Goal: Transaction & Acquisition: Purchase product/service

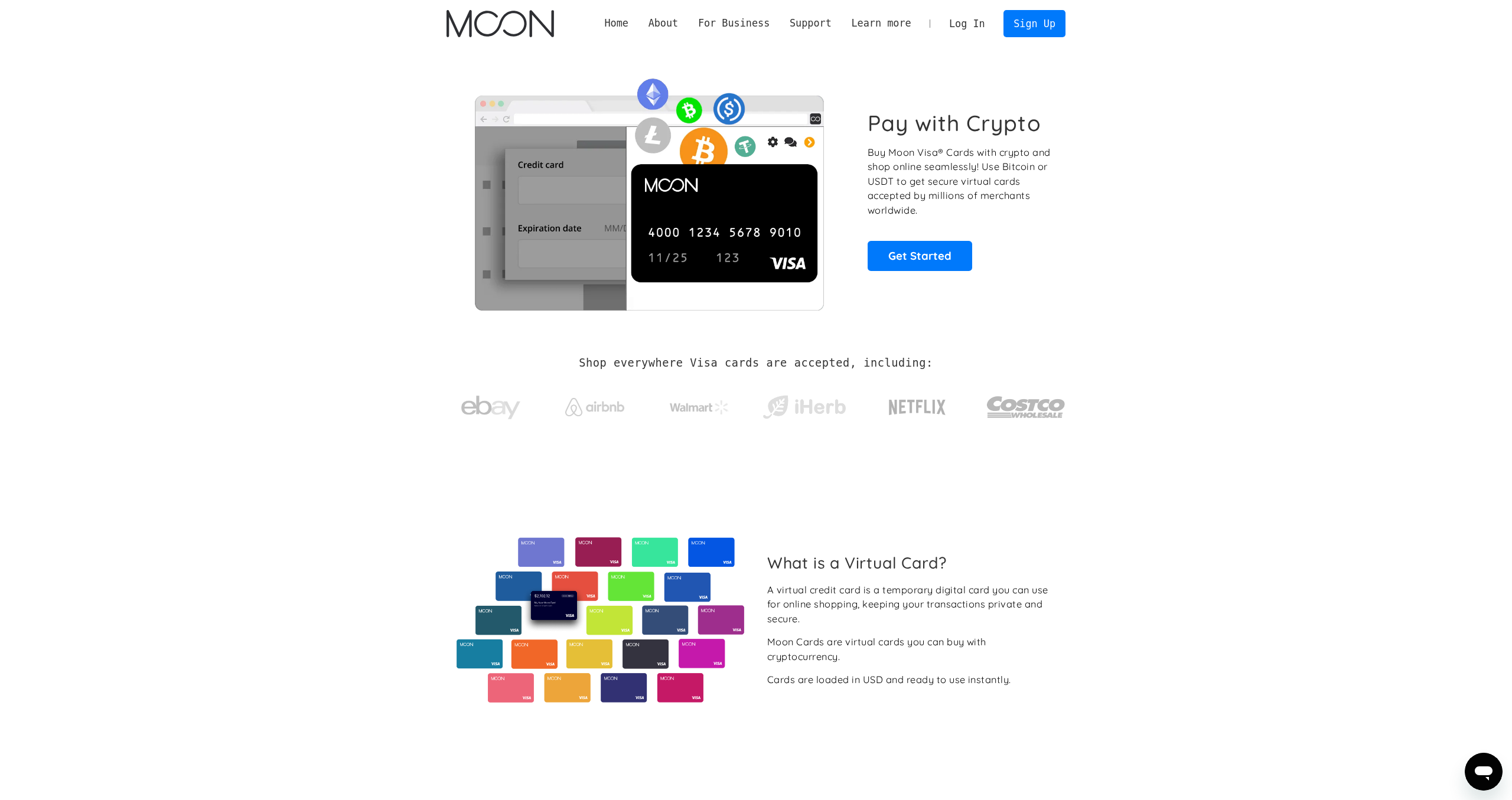
click at [971, 19] on link "Log In" at bounding box center [967, 24] width 55 height 26
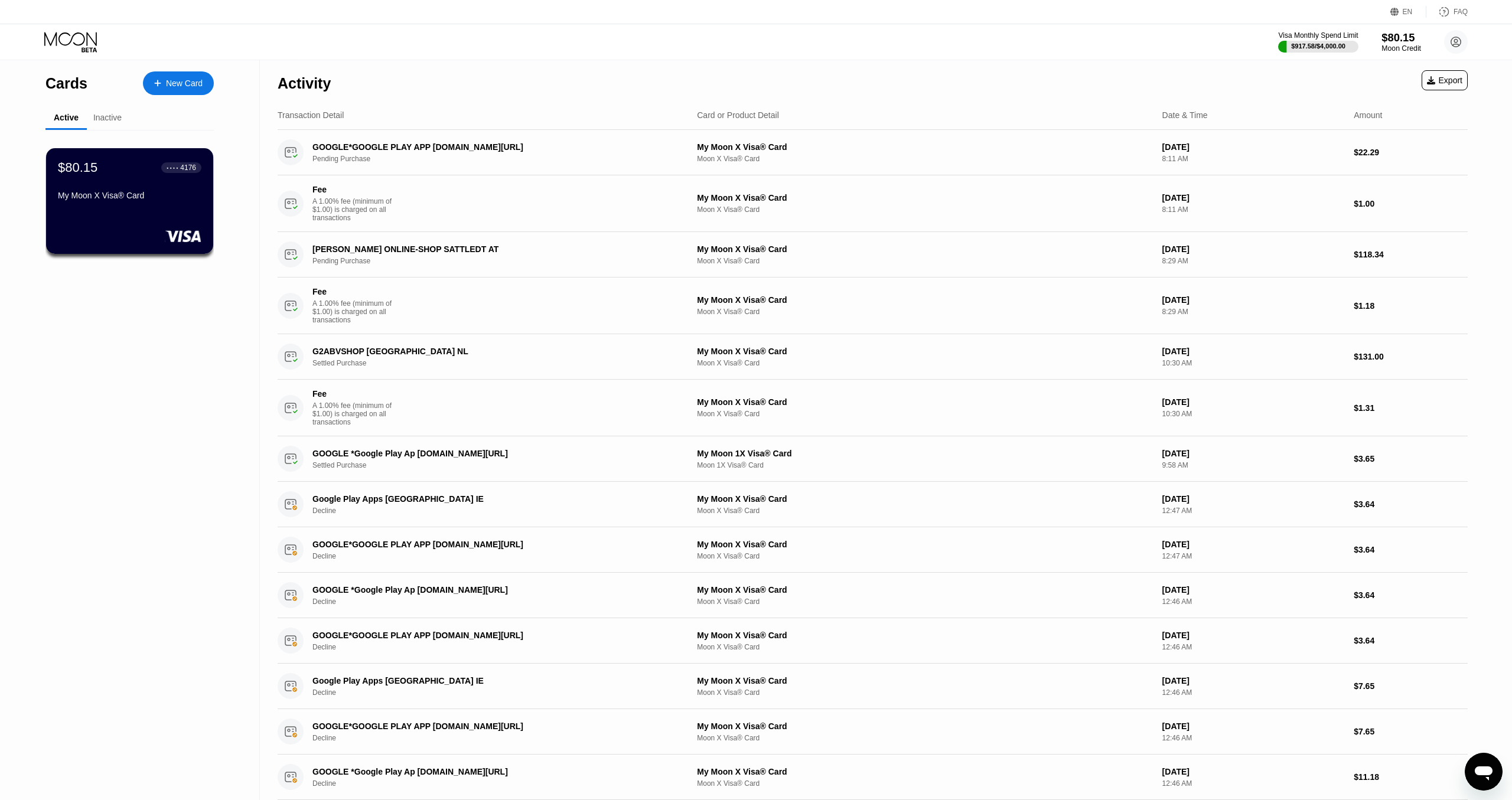
click at [1394, 47] on div "Moon Credit" at bounding box center [1401, 48] width 39 height 8
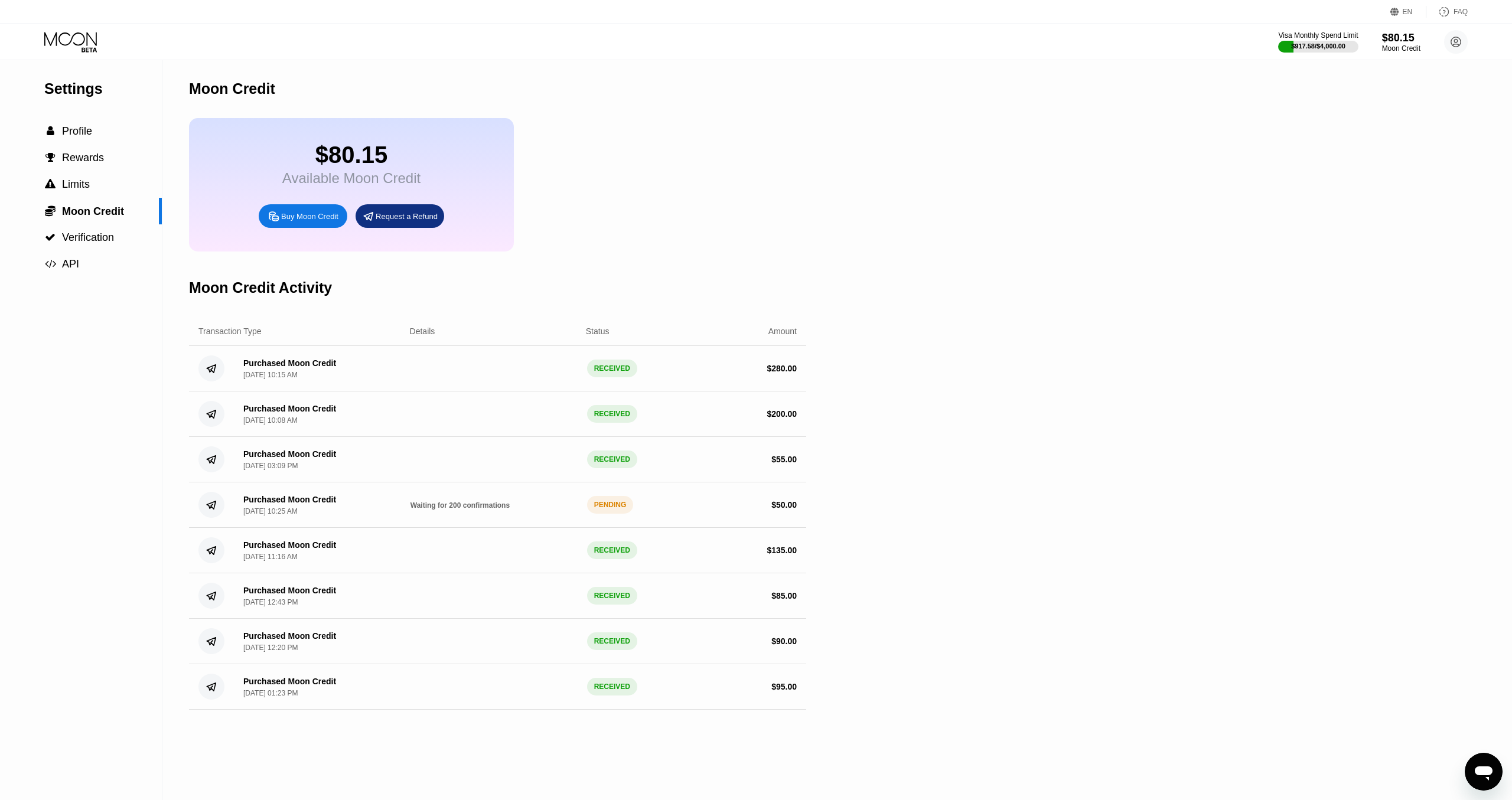
click at [330, 221] on div "Buy Moon Credit" at bounding box center [310, 216] width 58 height 10
type input "0"
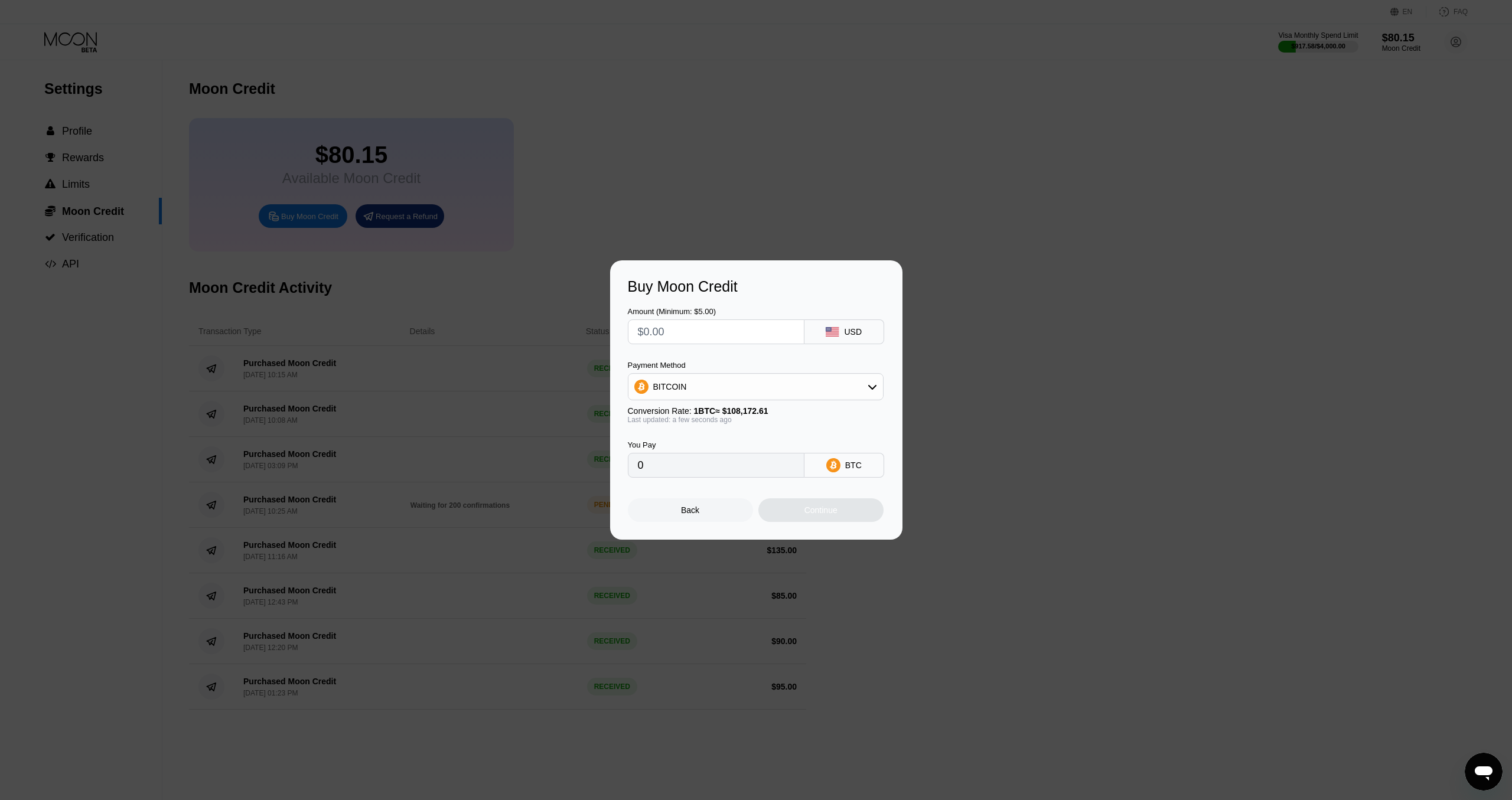
click at [707, 338] on input "text" at bounding box center [716, 332] width 157 height 23
type input "$1"
type input "0.00000925"
type input "$10"
type input "0.00009245"
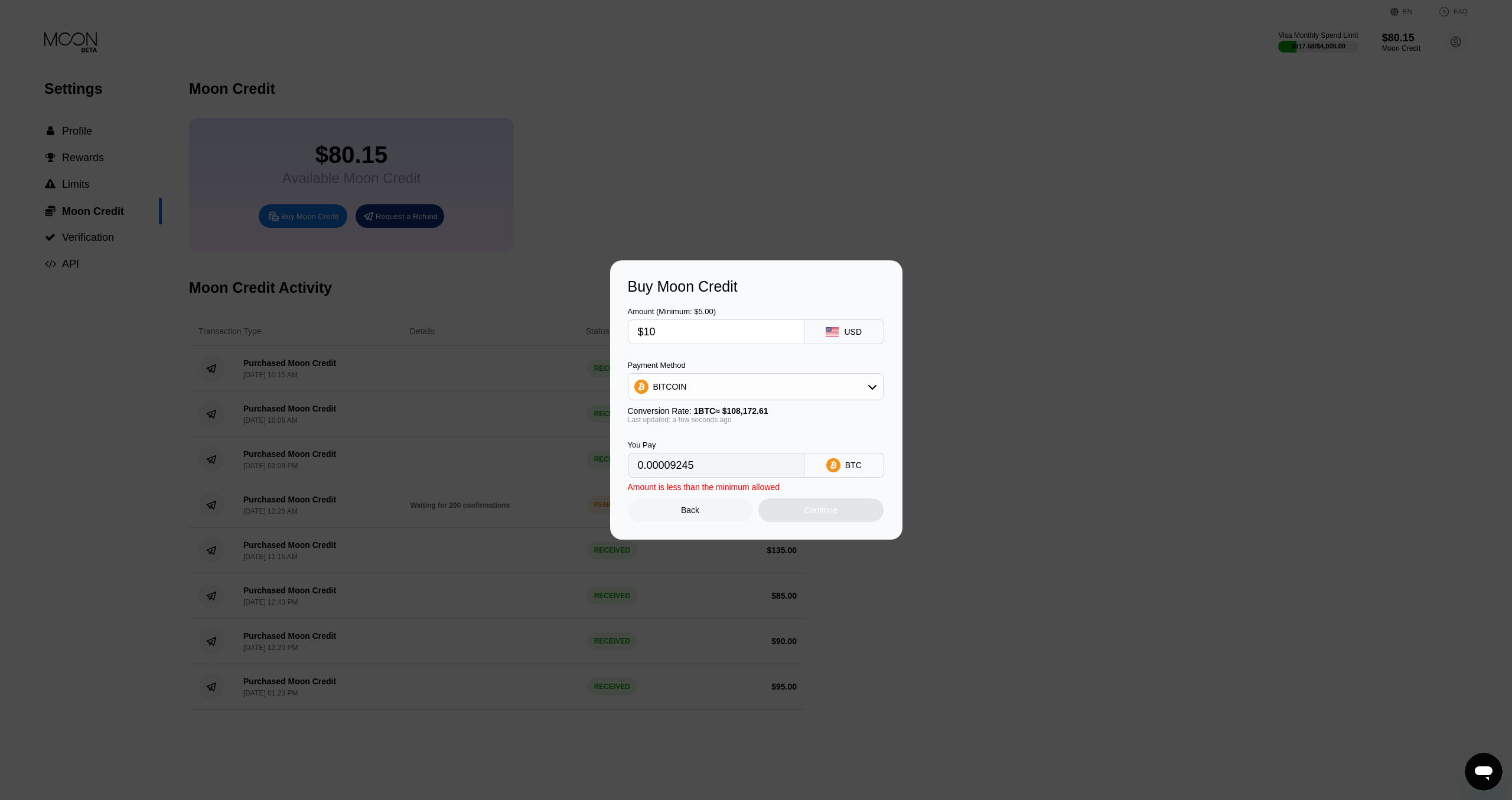
type input "$100"
type input "0.00092445"
type input "$100"
click at [733, 386] on div "BITCOIN" at bounding box center [755, 386] width 254 height 23
click at [695, 444] on span "USDT on TRON" at bounding box center [686, 444] width 60 height 9
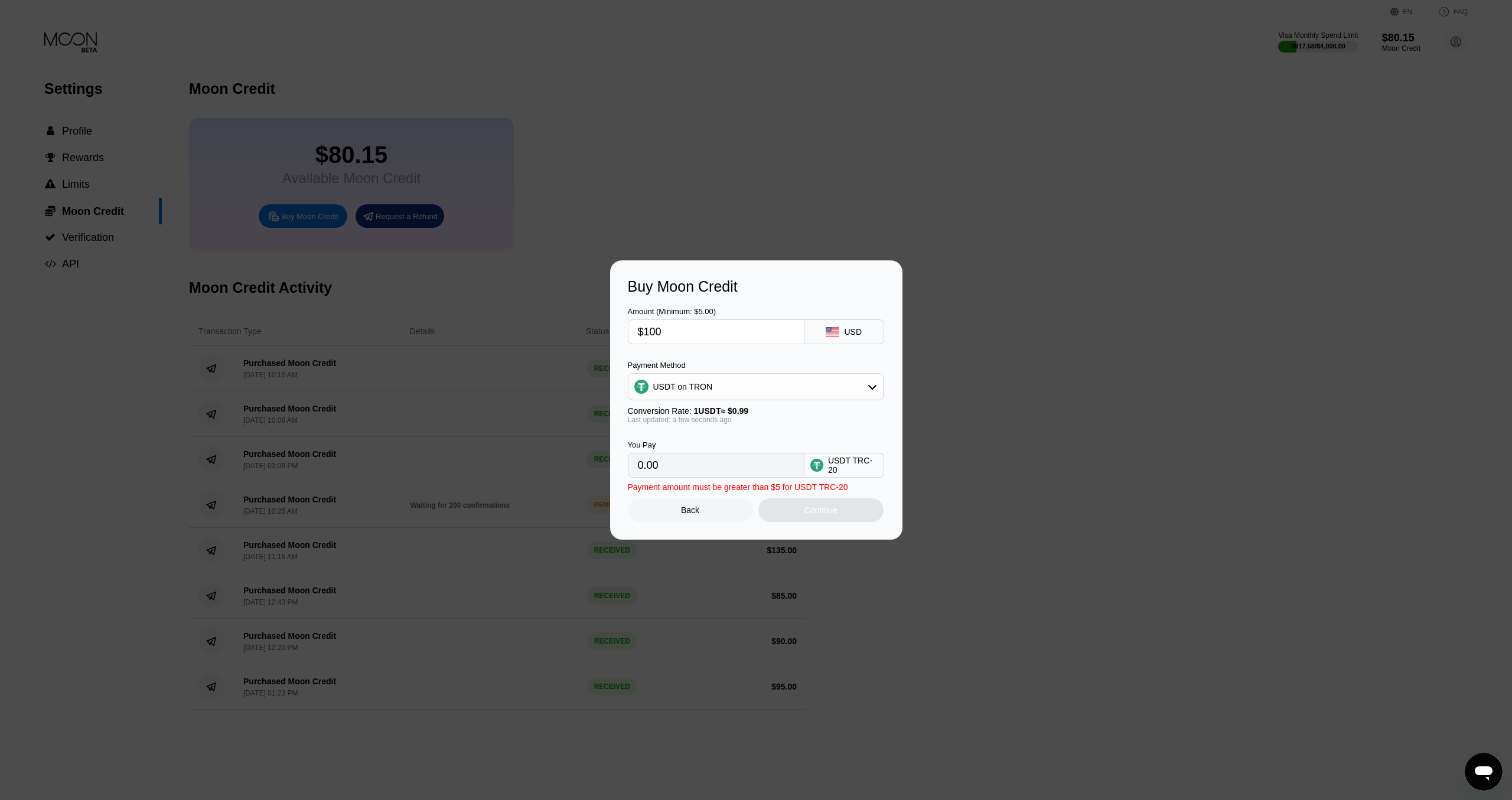
type input "101.01"
click at [794, 511] on div "Continue" at bounding box center [821, 510] width 125 height 23
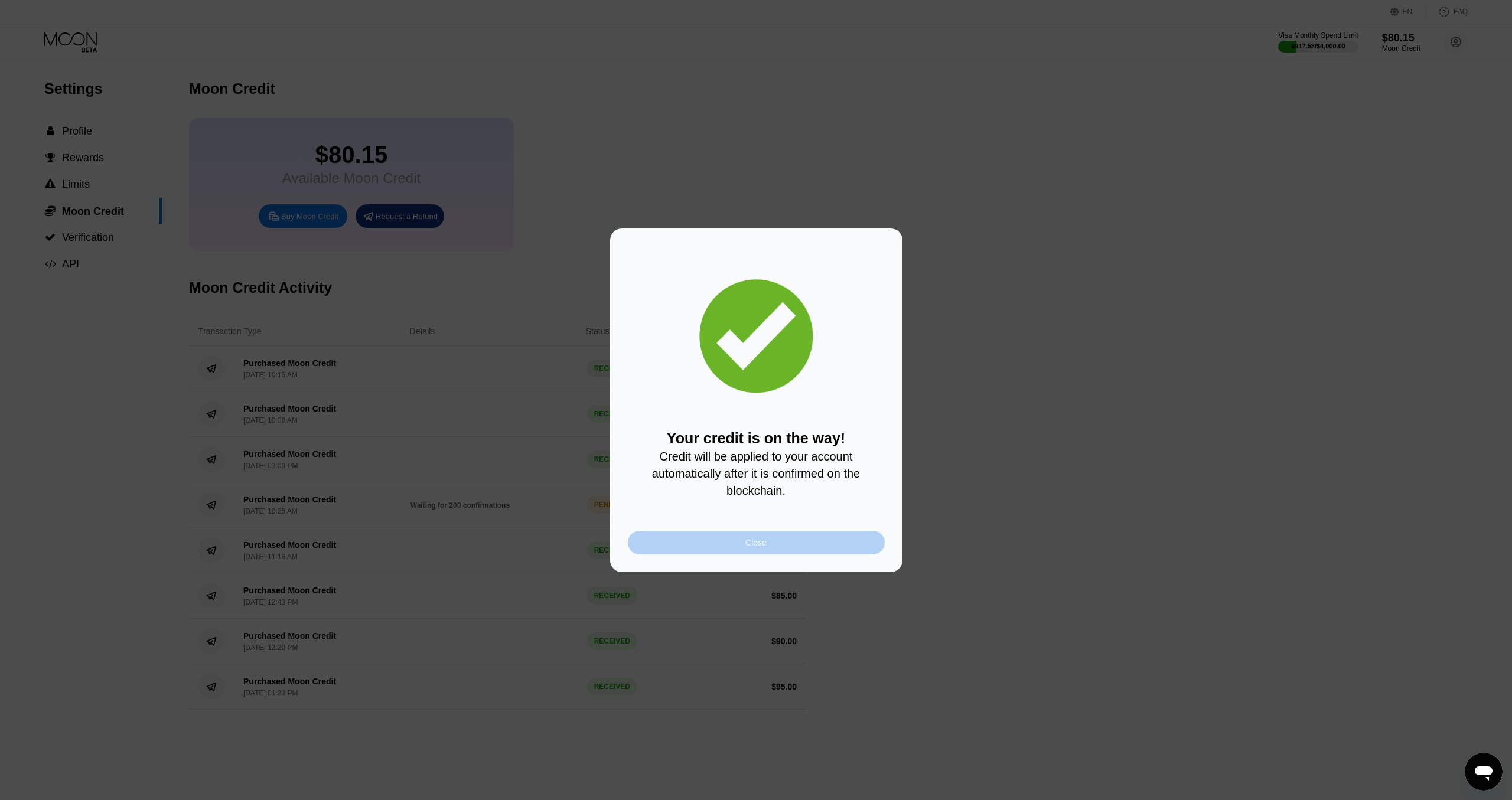
click at [801, 539] on div "Close" at bounding box center [756, 542] width 257 height 23
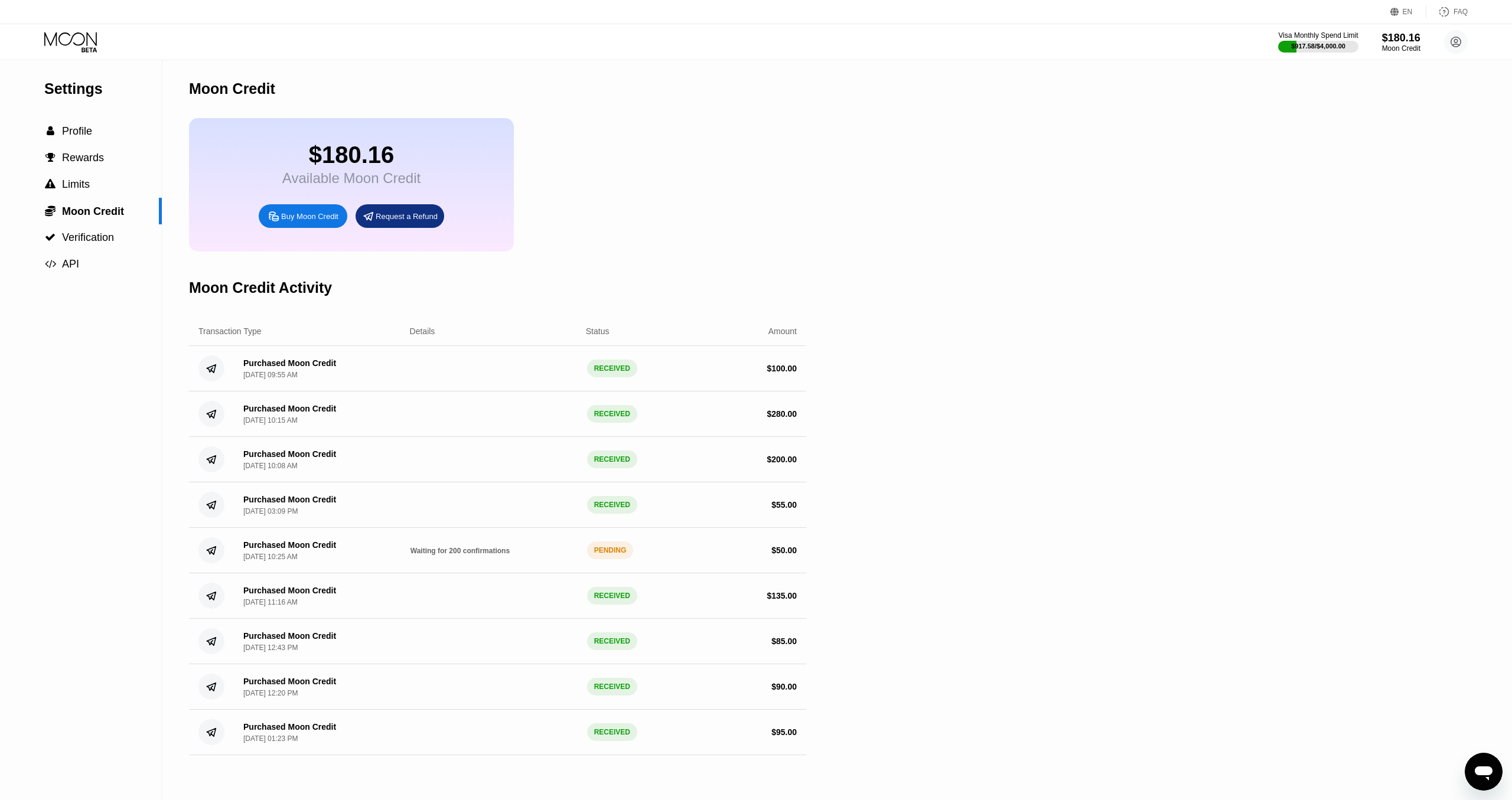
click at [71, 55] on div "Visa Monthly Spend Limit $917.58 / $4,000.00 $180.16 Moon Credit Dokkan Beast d…" at bounding box center [756, 42] width 1512 height 36
click at [75, 48] on icon at bounding box center [71, 42] width 55 height 20
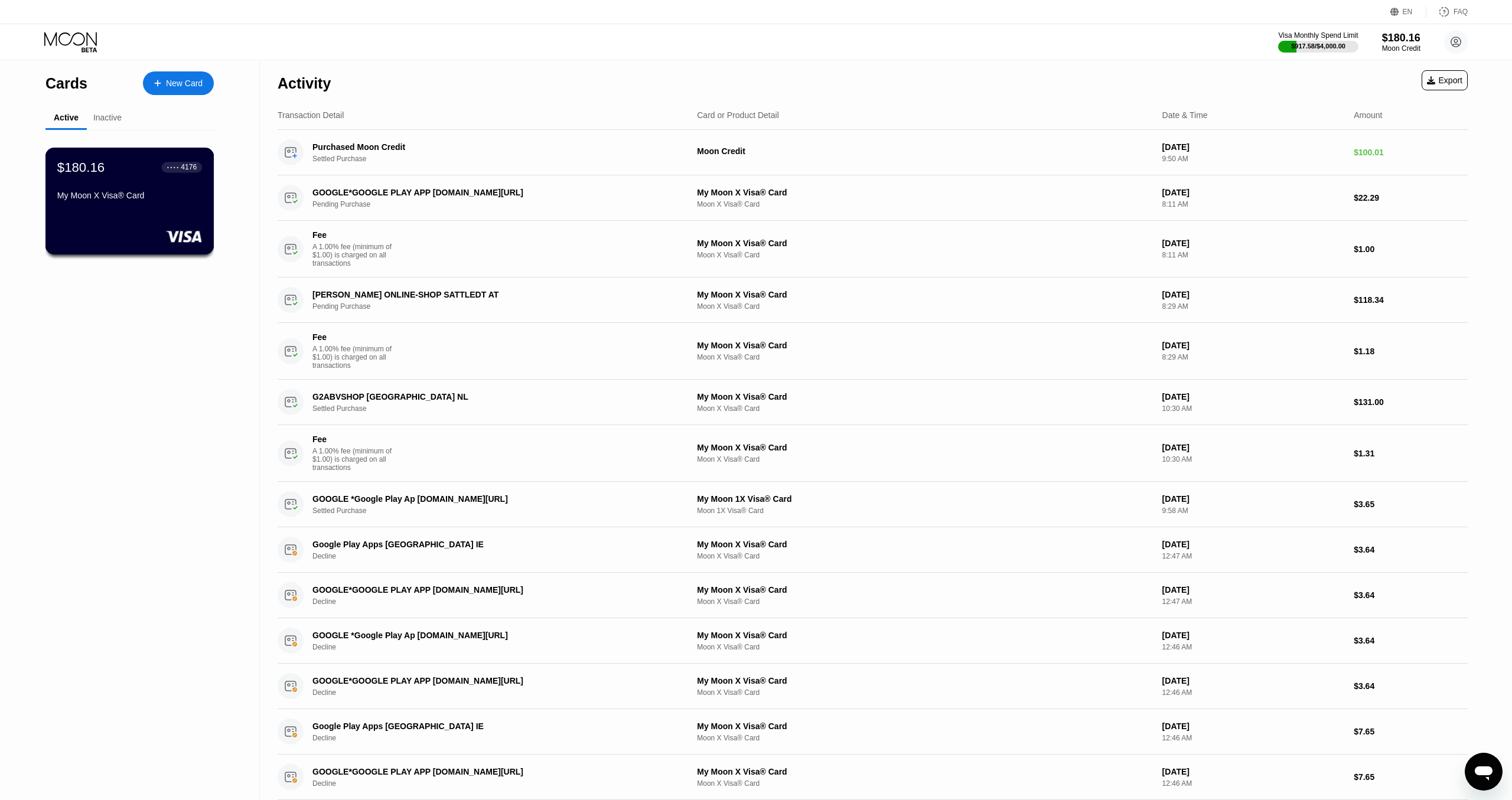
click at [119, 194] on div "$180.16 ● ● ● ● 4176 My Moon X Visa® Card" at bounding box center [130, 182] width 144 height 45
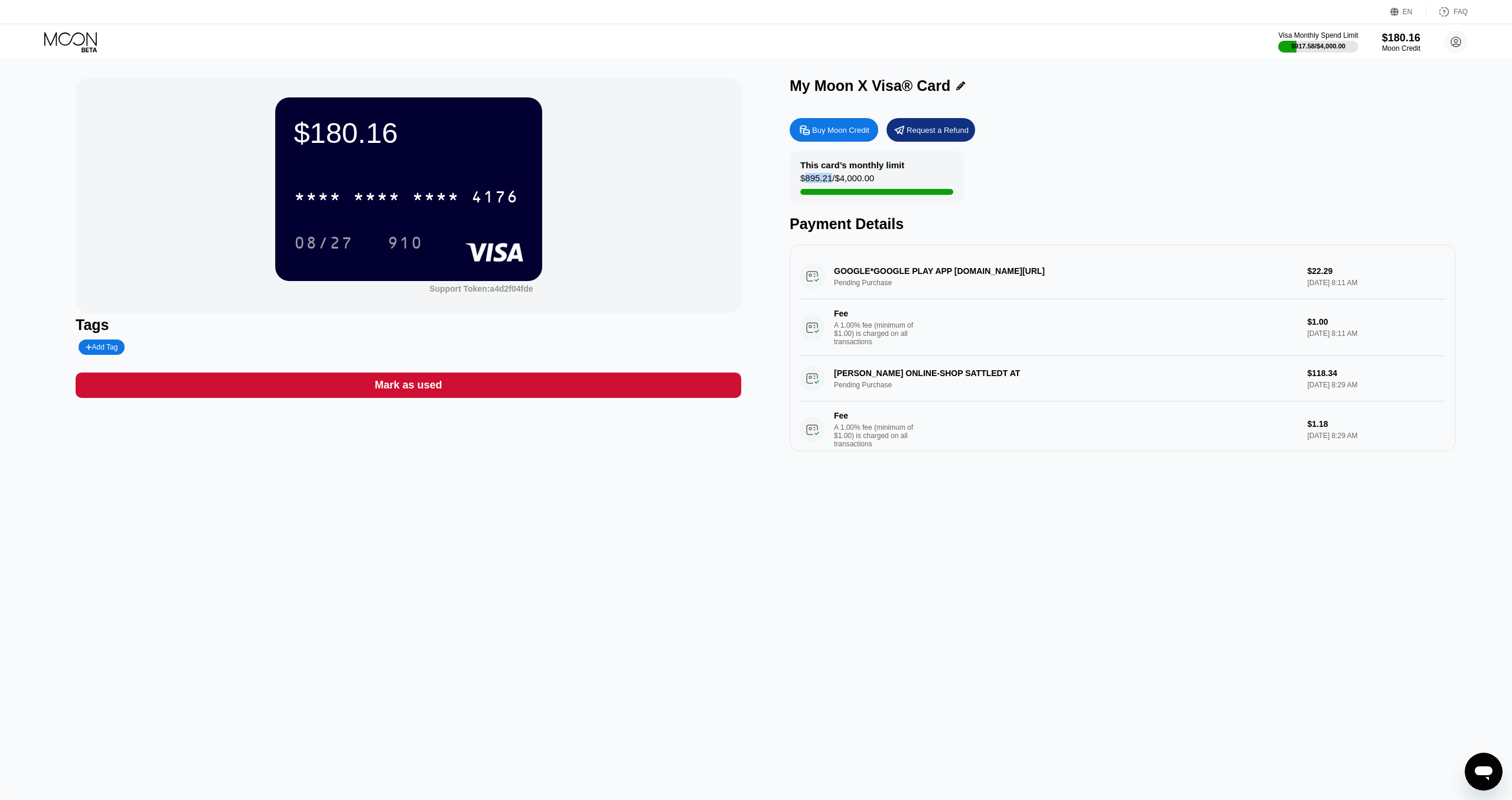
drag, startPoint x: 804, startPoint y: 186, endPoint x: 931, endPoint y: 174, distance: 127.6
click at [917, 170] on div "This card’s monthly limit $895.21 / $4,000.00" at bounding box center [876, 177] width 174 height 53
click at [746, 511] on div "$180.16 * * * * * * * * * * * * 4176 08/27 910 Support Token: a4d2f04fde Tags A…" at bounding box center [756, 430] width 1512 height 740
click at [741, 513] on div "$180.16 * * * * * * * * * * * * 4176 08/27 910 Support Token: a4d2f04fde Tags A…" at bounding box center [756, 430] width 1512 height 740
click at [954, 549] on div "$180.16 * * * * * * * * * * * * 4176 08/27 910 Support Token: a4d2f04fde Tags A…" at bounding box center [756, 430] width 1512 height 740
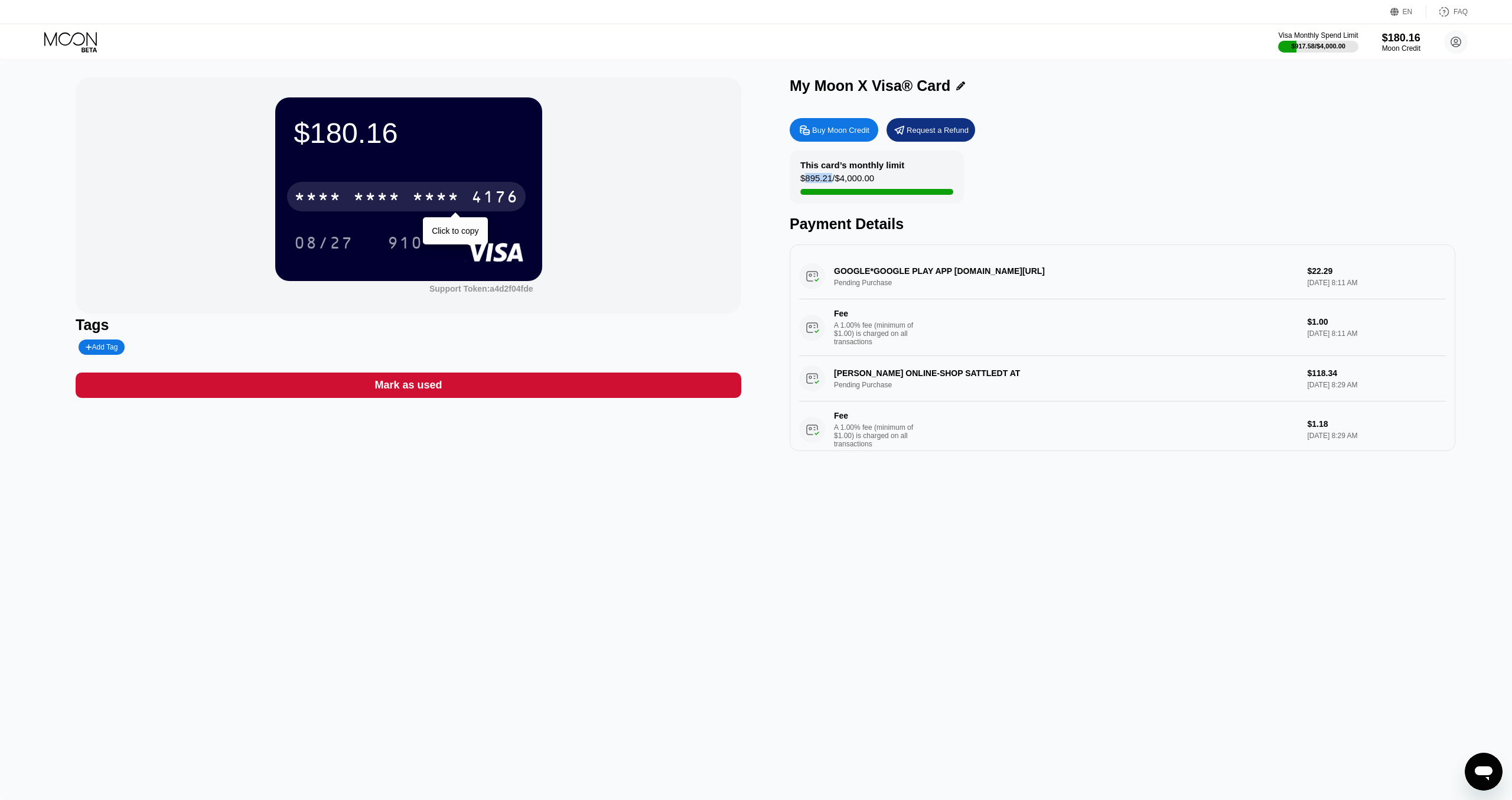
click at [368, 200] on div "* * * *" at bounding box center [376, 198] width 47 height 19
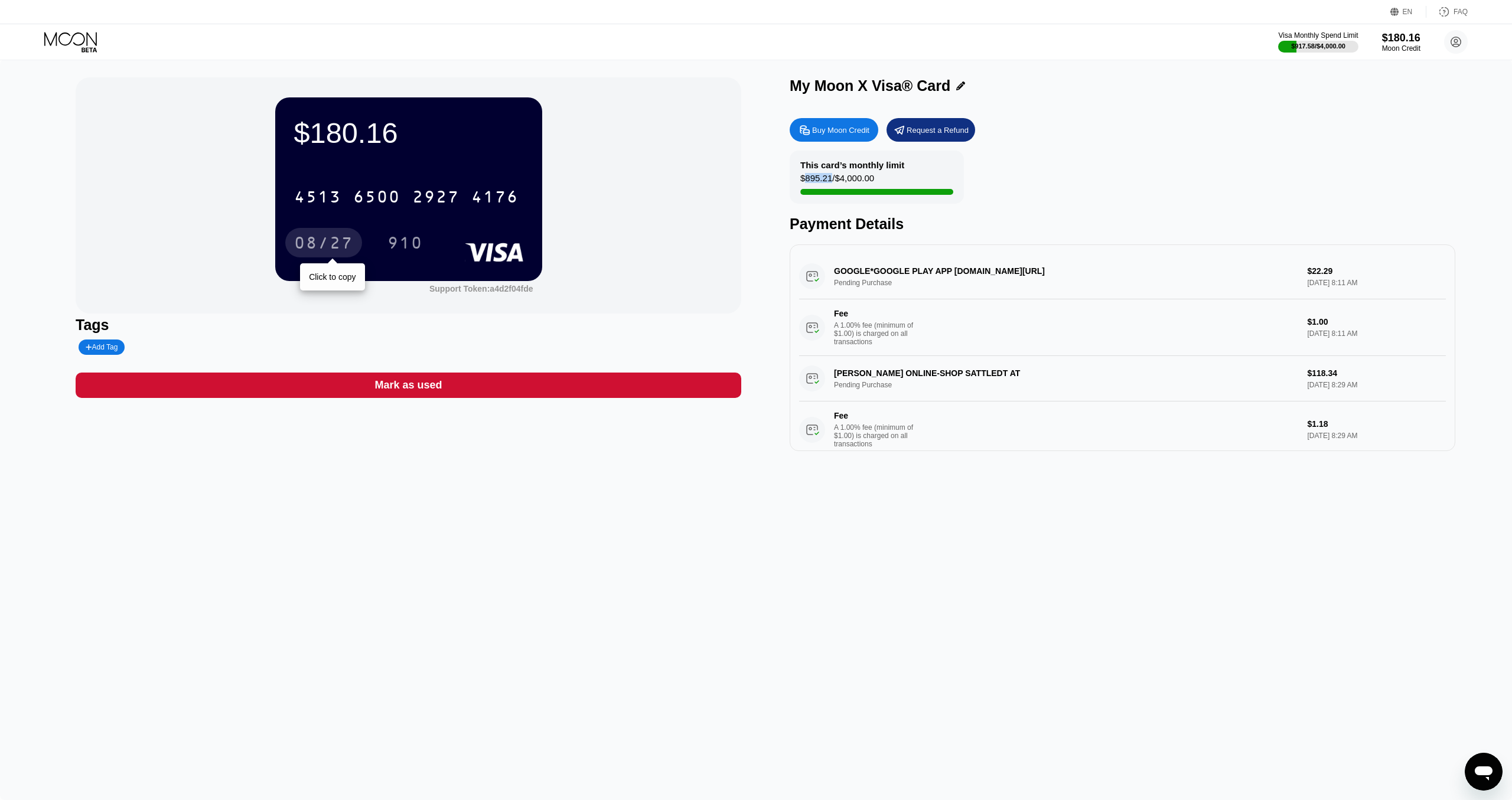
click at [313, 244] on div "08/27" at bounding box center [323, 244] width 59 height 19
click at [406, 245] on div "910" at bounding box center [405, 244] width 36 height 19
drag, startPoint x: 890, startPoint y: 291, endPoint x: 847, endPoint y: 259, distance: 53.6
click at [889, 291] on div "GOOGLE*GOOGLE PLAY APP G.CO/HELPPAY#IE Pending Purchase $22.29 Sep 26, 2025 8:1…" at bounding box center [1122, 305] width 647 height 102
click at [1285, 42] on div at bounding box center [1289, 47] width 21 height 12
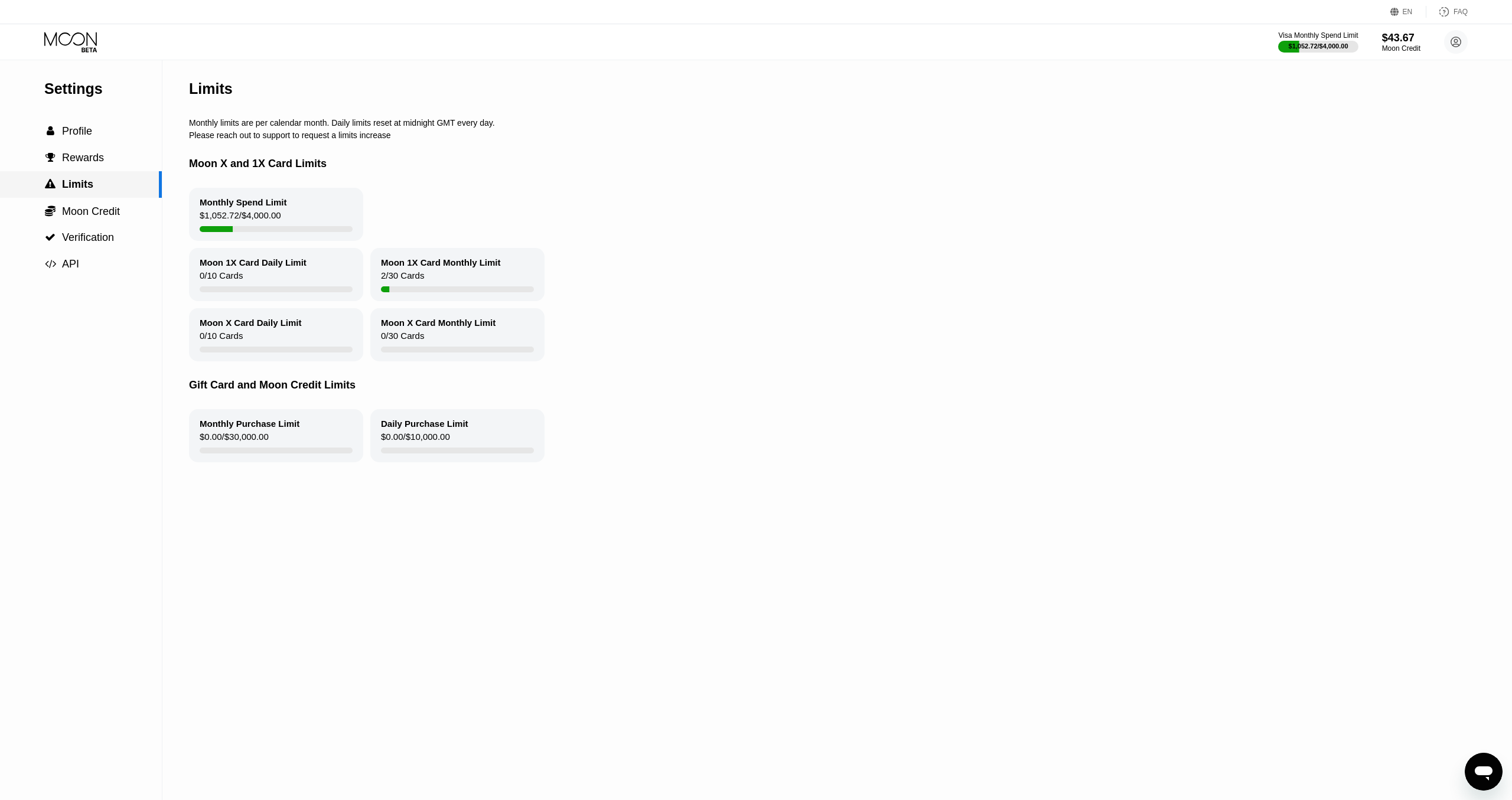
click at [96, 189] on div " Limits" at bounding box center [79, 184] width 159 height 12
click at [1403, 41] on div "$43.67" at bounding box center [1401, 37] width 39 height 12
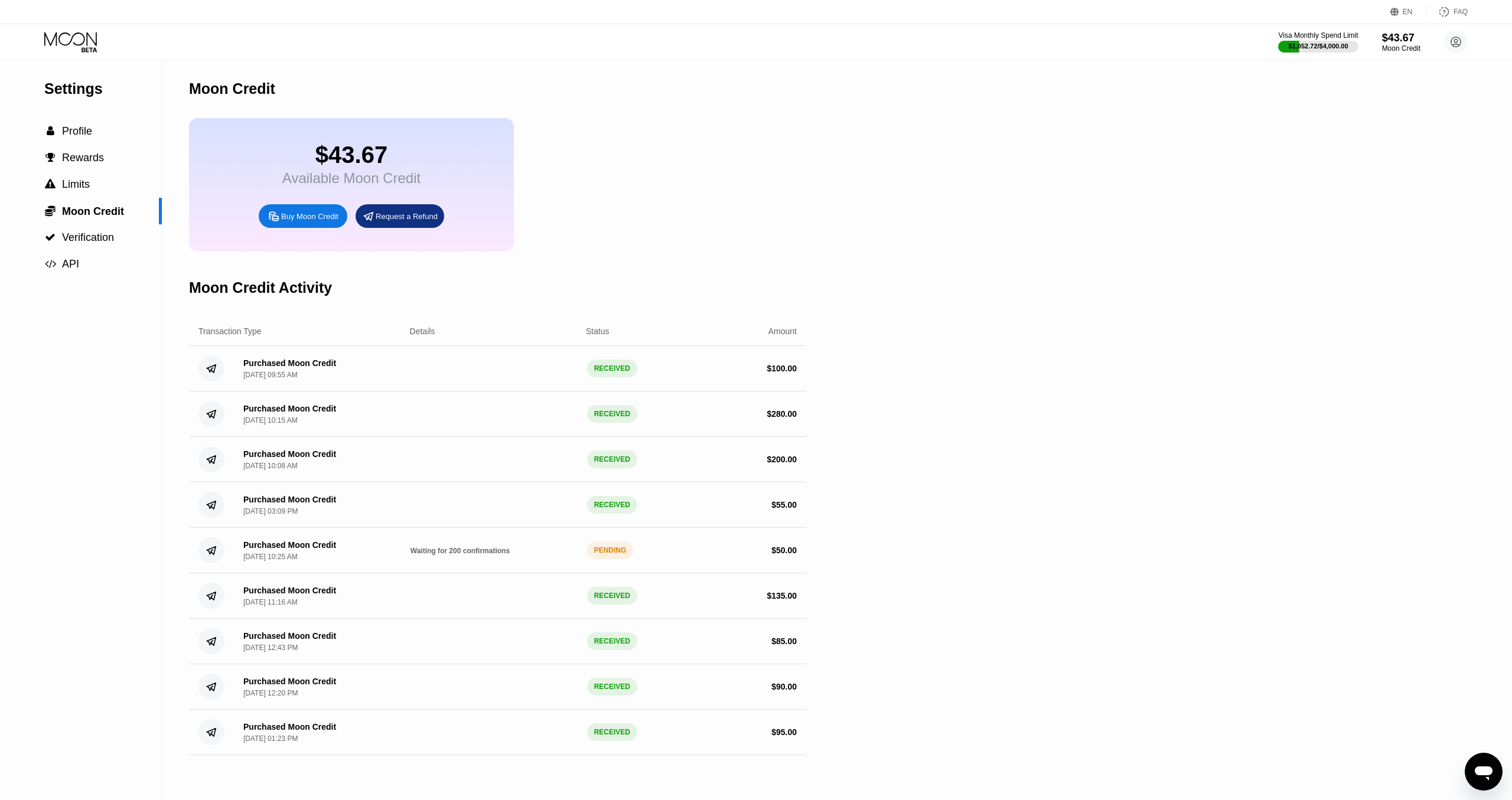
click at [956, 291] on div "Settings  Profile  Rewards  Limits  Moon Credit  Verification  API Moon C…" at bounding box center [756, 430] width 1512 height 740
click at [912, 524] on div "Settings  Profile  Rewards  Limits  Moon Credit  Verification  API Moon C…" at bounding box center [756, 430] width 1512 height 740
drag, startPoint x: 808, startPoint y: 384, endPoint x: 858, endPoint y: 595, distance: 216.8
click at [856, 595] on div "Settings  Profile  Rewards  Limits  Moon Credit  Verification  API Moon C…" at bounding box center [756, 430] width 1512 height 740
drag, startPoint x: 916, startPoint y: 583, endPoint x: 923, endPoint y: 581, distance: 7.3
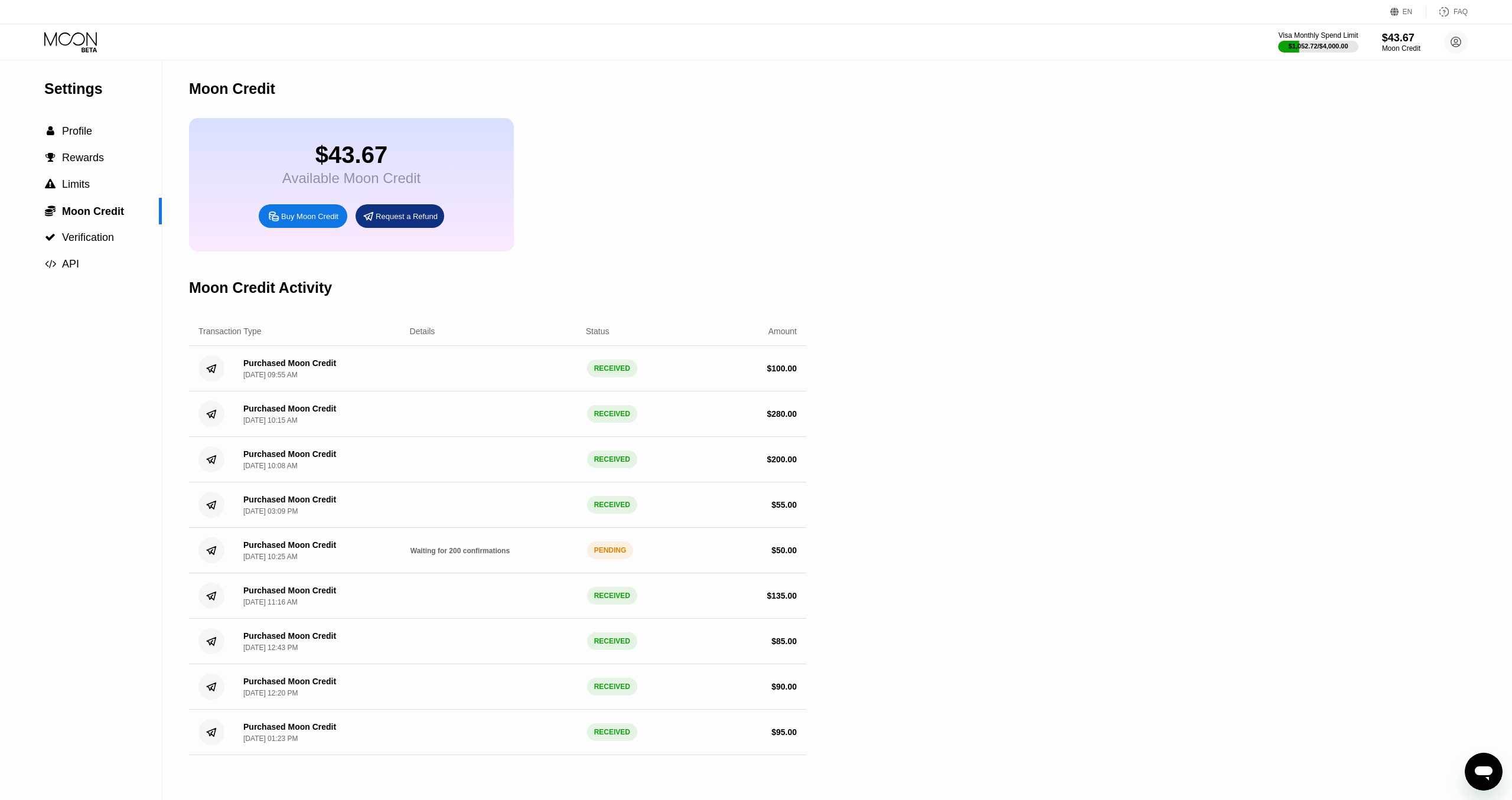
click at [922, 581] on div "Settings  Profile  Rewards  Limits  Moon Credit  Verification  API Moon C…" at bounding box center [756, 430] width 1512 height 740
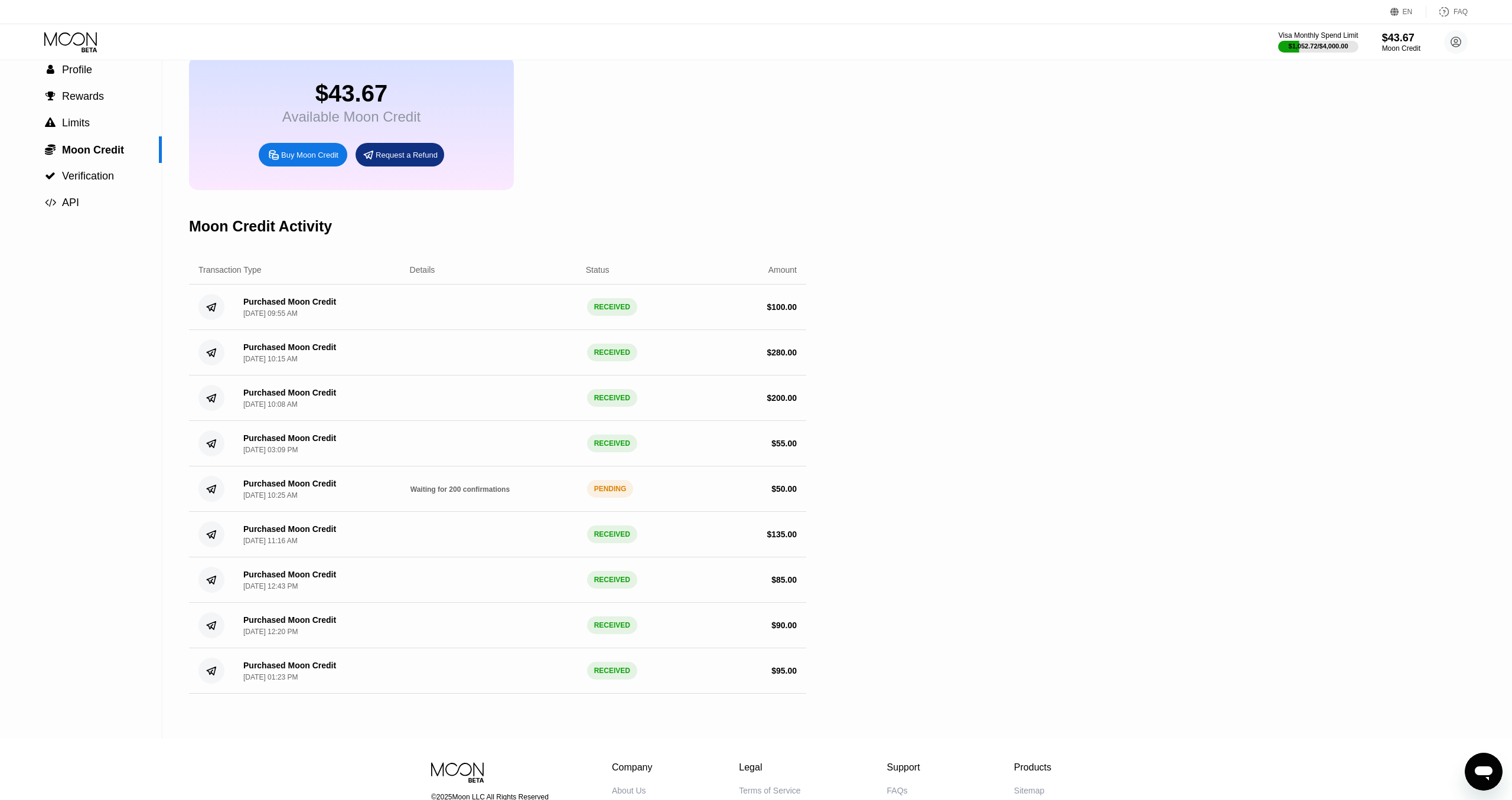
scroll to position [181, 0]
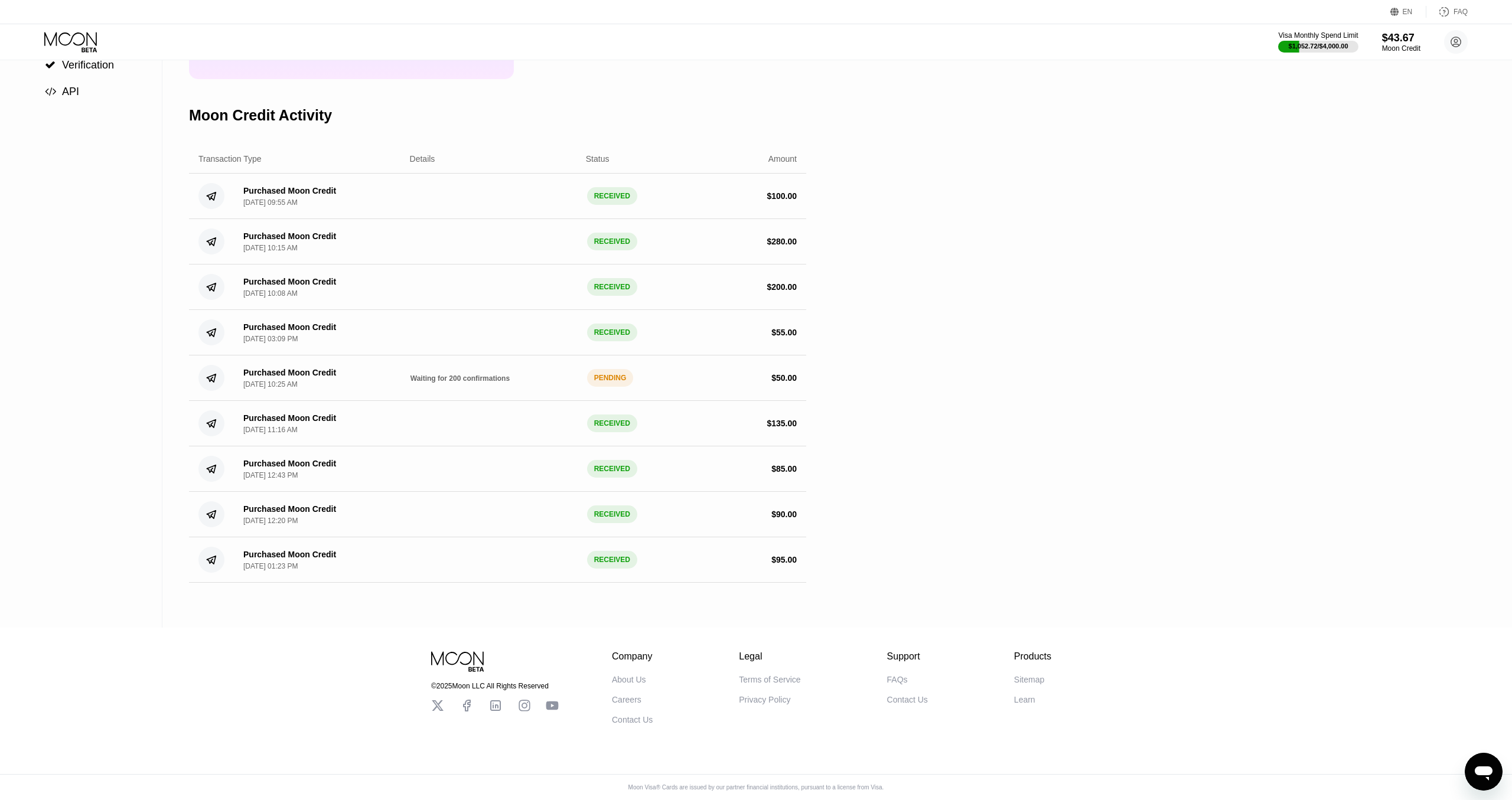
drag, startPoint x: 816, startPoint y: 567, endPoint x: 754, endPoint y: 168, distance: 403.8
click at [752, 179] on div "Settings  Profile  Rewards  Limits  Moon Credit  Verification  API Moon C…" at bounding box center [756, 257] width 1512 height 740
drag, startPoint x: 767, startPoint y: 178, endPoint x: 793, endPoint y: 281, distance: 106.2
click at [793, 281] on div "Transaction Type Details Status Amount Purchased Moon Credit Sep 26, 2025, 09:5…" at bounding box center [497, 363] width 617 height 438
click at [787, 212] on div "Purchased Moon Credit Sep 26, 2025, 09:55 AM RECEIVED $ 100.00" at bounding box center [497, 196] width 617 height 45
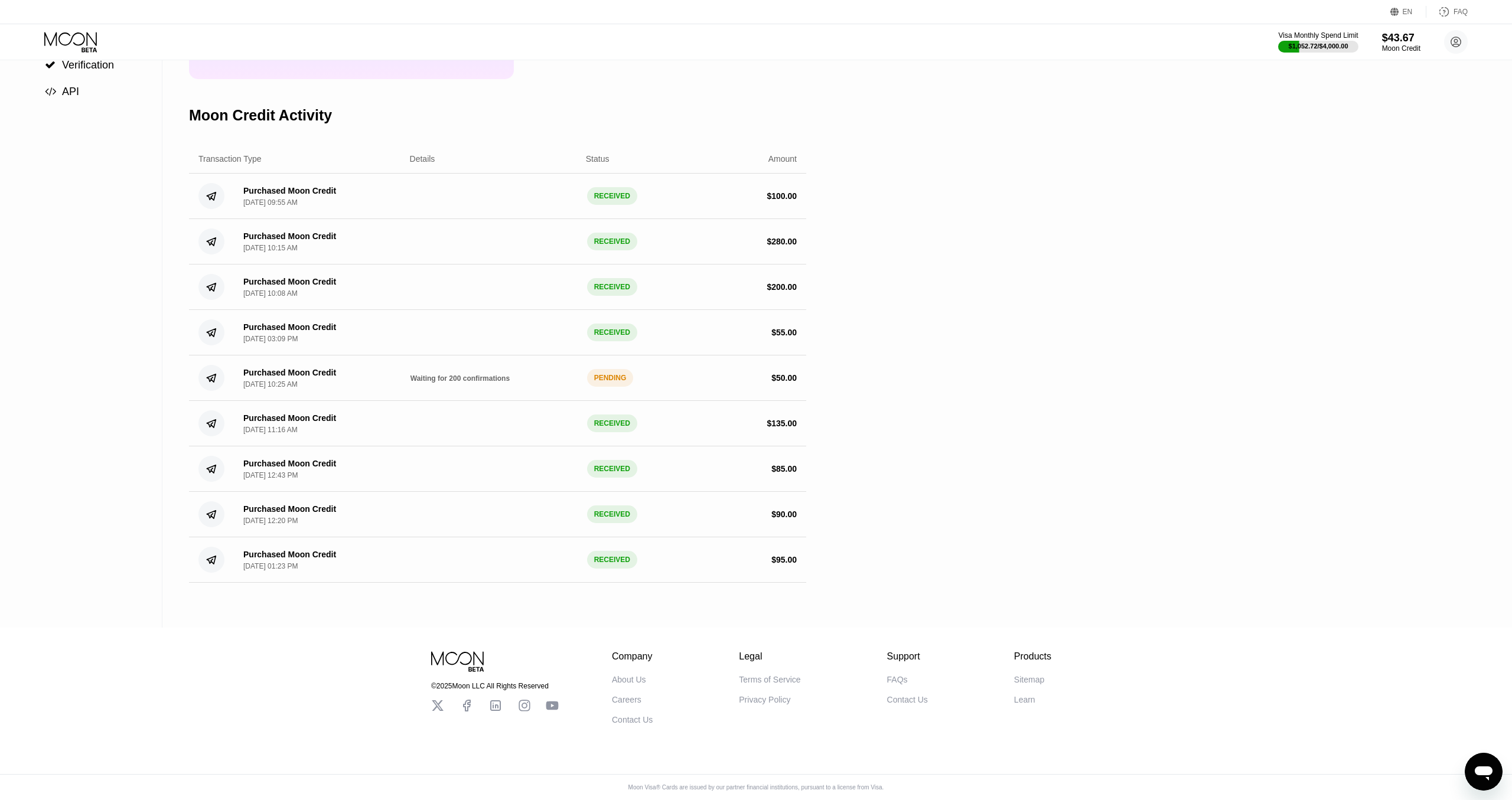
click at [785, 246] on div "$ 280.00" at bounding box center [781, 241] width 30 height 9
click at [778, 283] on div "Purchased Moon Credit Sep 19, 2025, 10:08 AM RECEIVED $ 200.00" at bounding box center [497, 287] width 617 height 45
drag, startPoint x: 790, startPoint y: 340, endPoint x: 850, endPoint y: 456, distance: 130.6
click at [791, 342] on div "Purchased Moon Credit Sep 16, 2025, 03:09 PM RECEIVED $ 55.00" at bounding box center [497, 332] width 617 height 45
drag, startPoint x: 850, startPoint y: 456, endPoint x: 872, endPoint y: 459, distance: 22.2
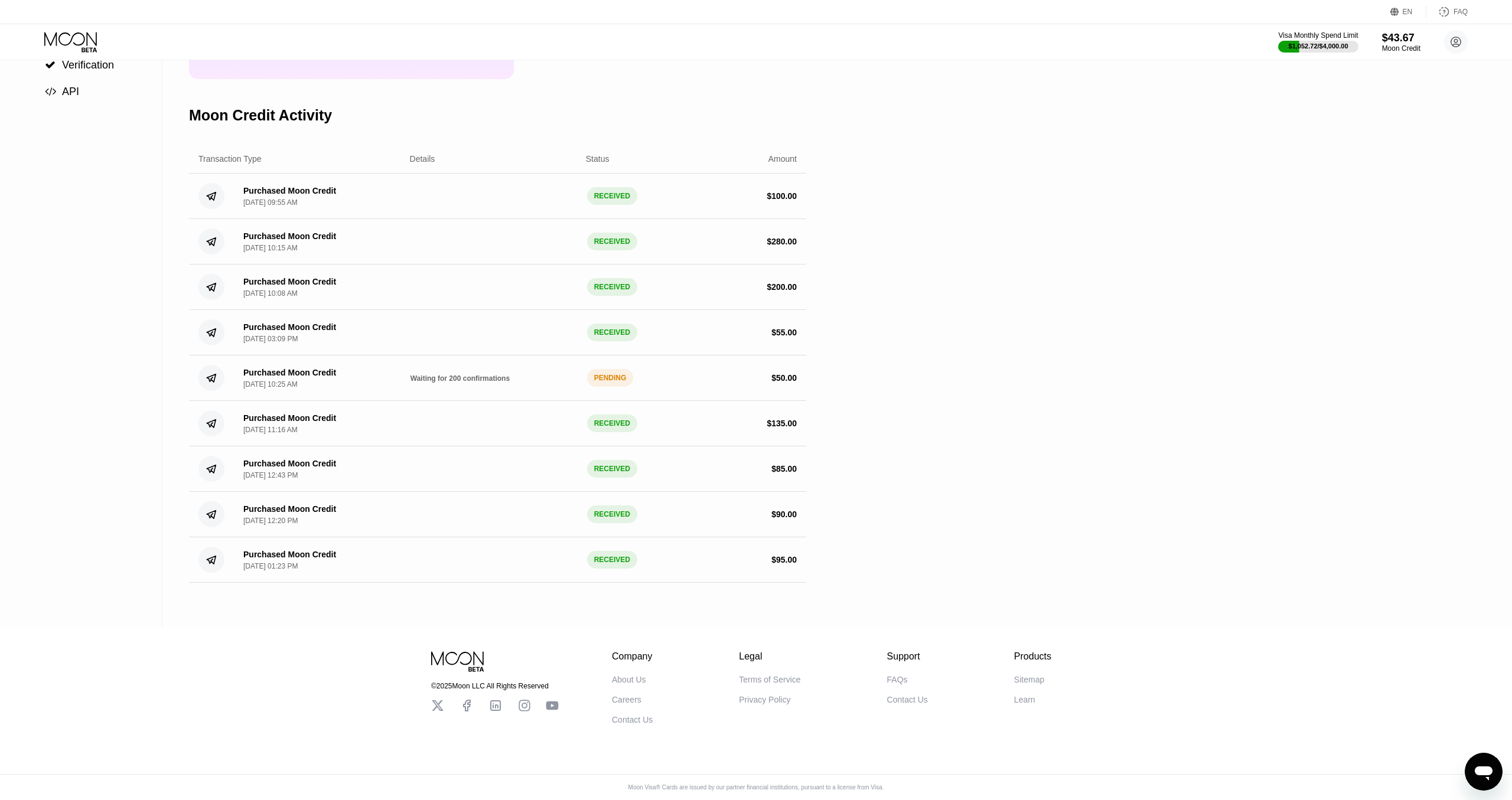
click at [854, 465] on div "Settings  Profile  Rewards  Limits  Moon Credit  Verification  API Moon C…" at bounding box center [756, 257] width 1512 height 740
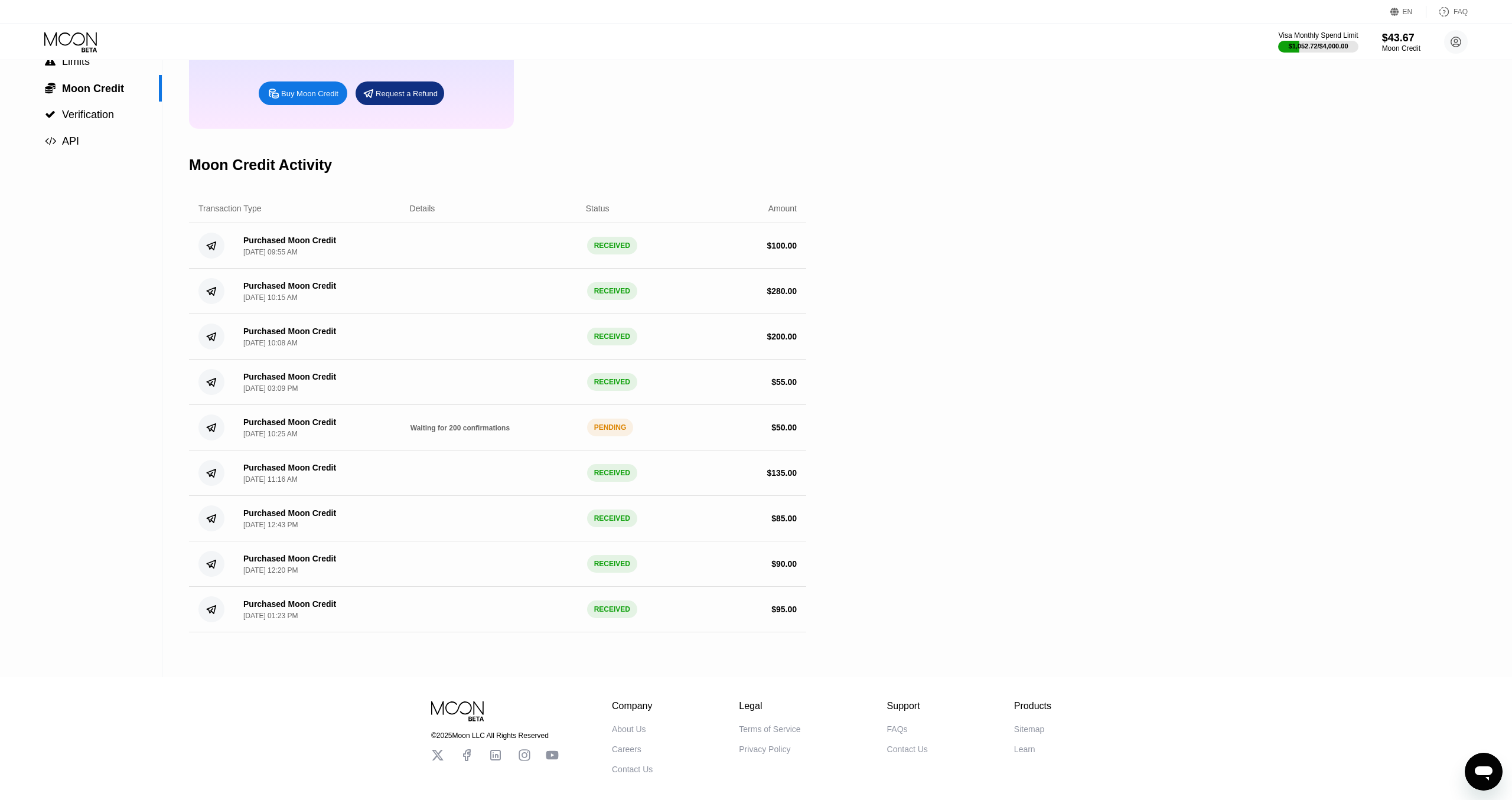
scroll to position [0, 0]
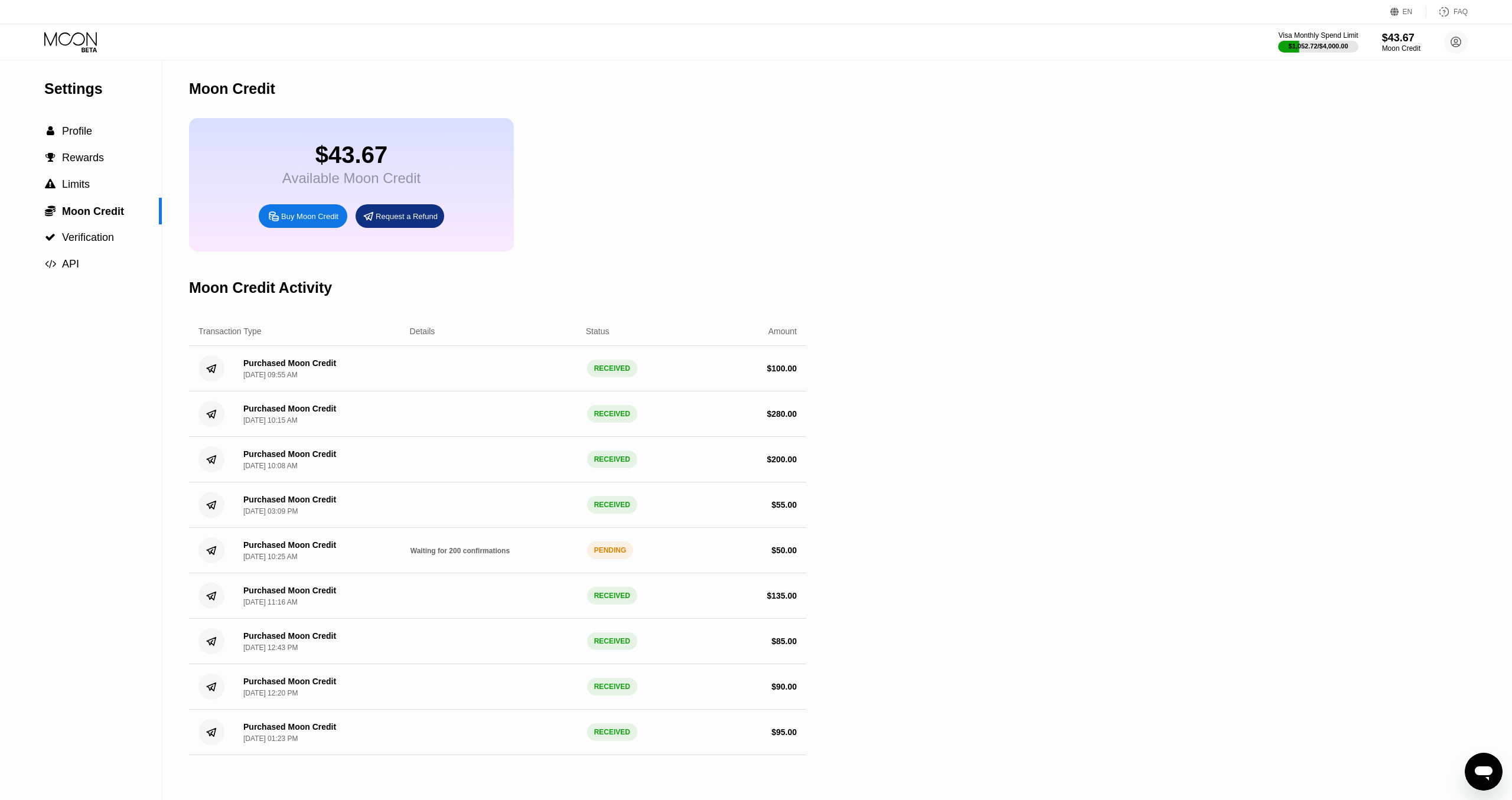
click at [70, 41] on icon at bounding box center [71, 39] width 52 height 14
